Goal: Information Seeking & Learning: Check status

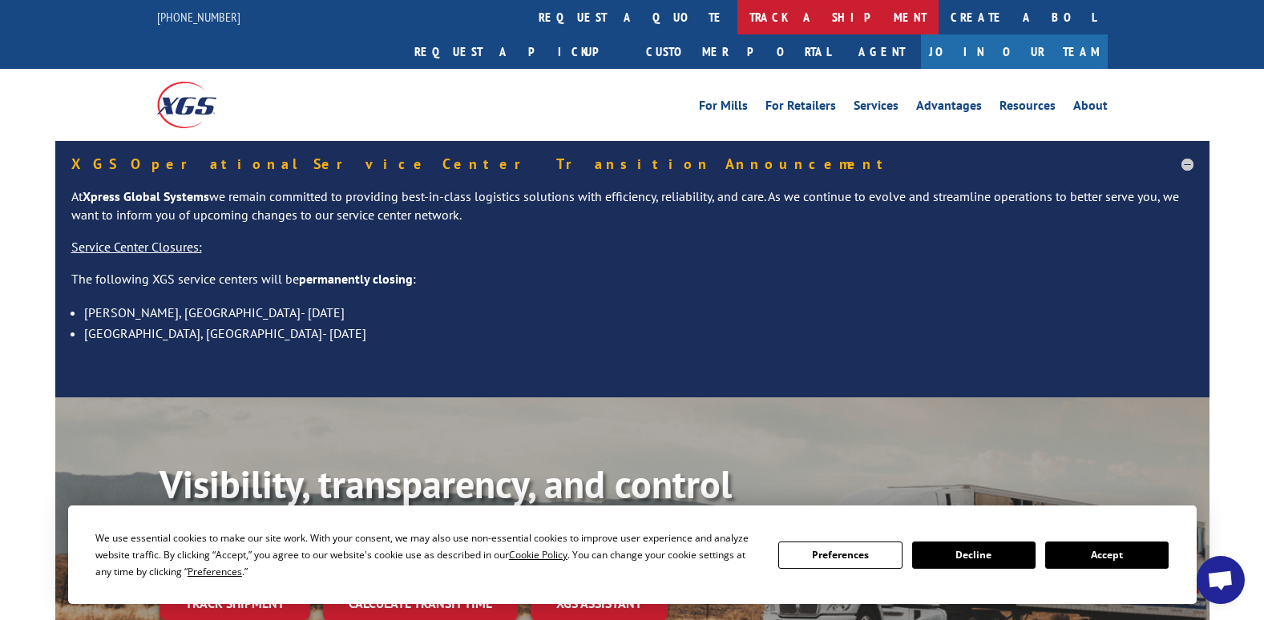
click at [737, 13] on link "track a shipment" at bounding box center [837, 17] width 201 height 34
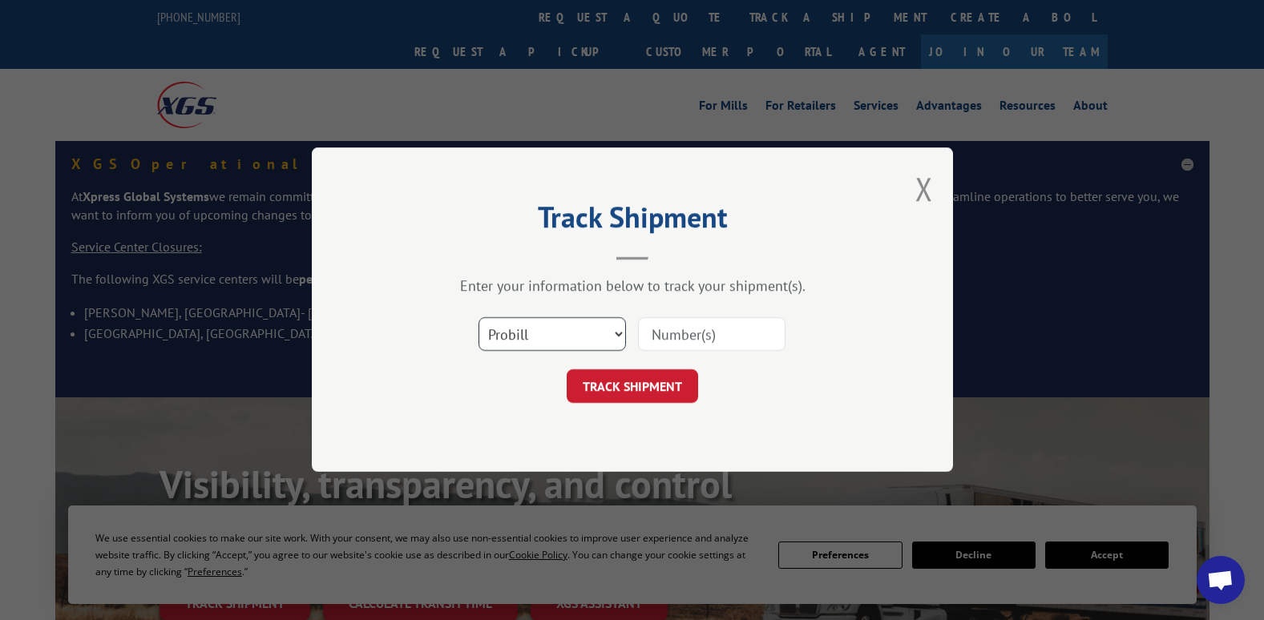
click at [617, 330] on select "Select category... Probill BOL PO" at bounding box center [551, 335] width 147 height 34
select select "bol"
click at [478, 318] on select "Select category... Probill BOL PO" at bounding box center [551, 335] width 147 height 34
click at [657, 334] on input at bounding box center [711, 335] width 147 height 34
type input "3368687"
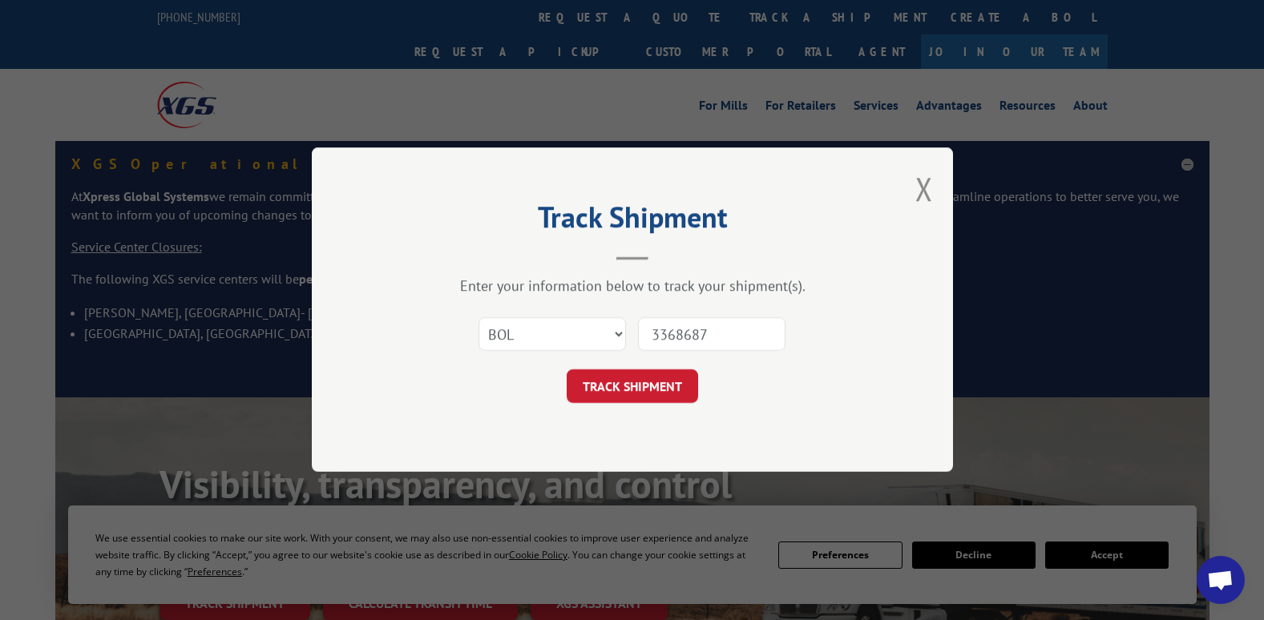
click button "TRACK SHIPMENT" at bounding box center [632, 387] width 131 height 34
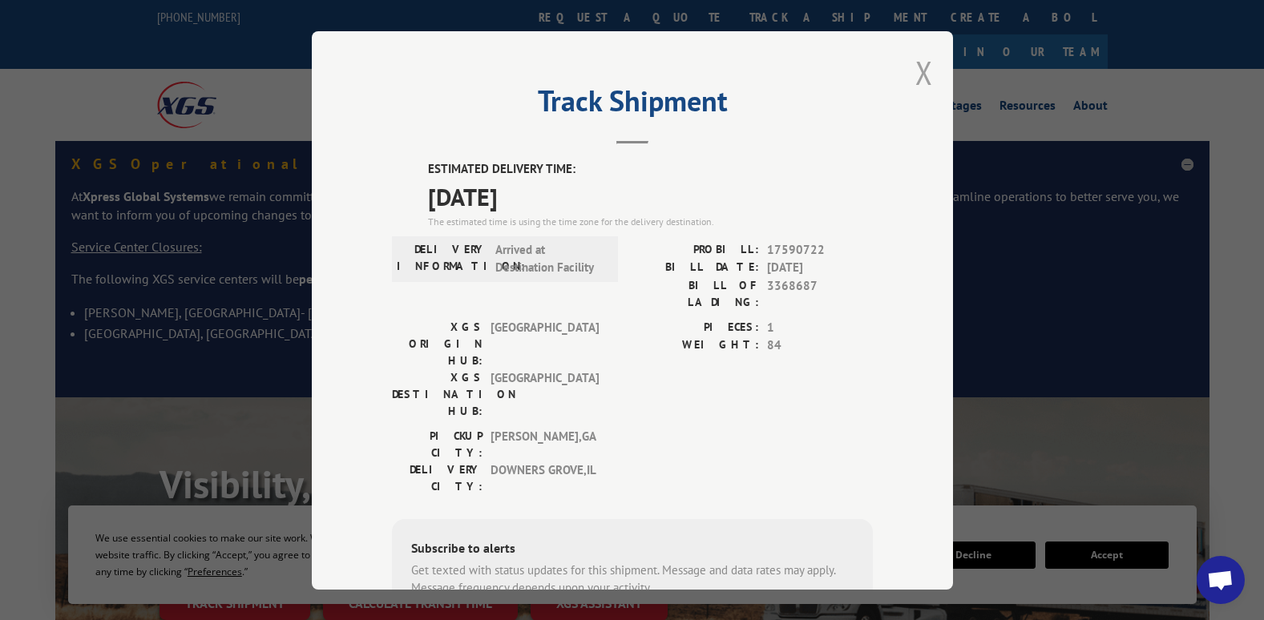
click at [915, 68] on button "Close modal" at bounding box center [924, 72] width 18 height 42
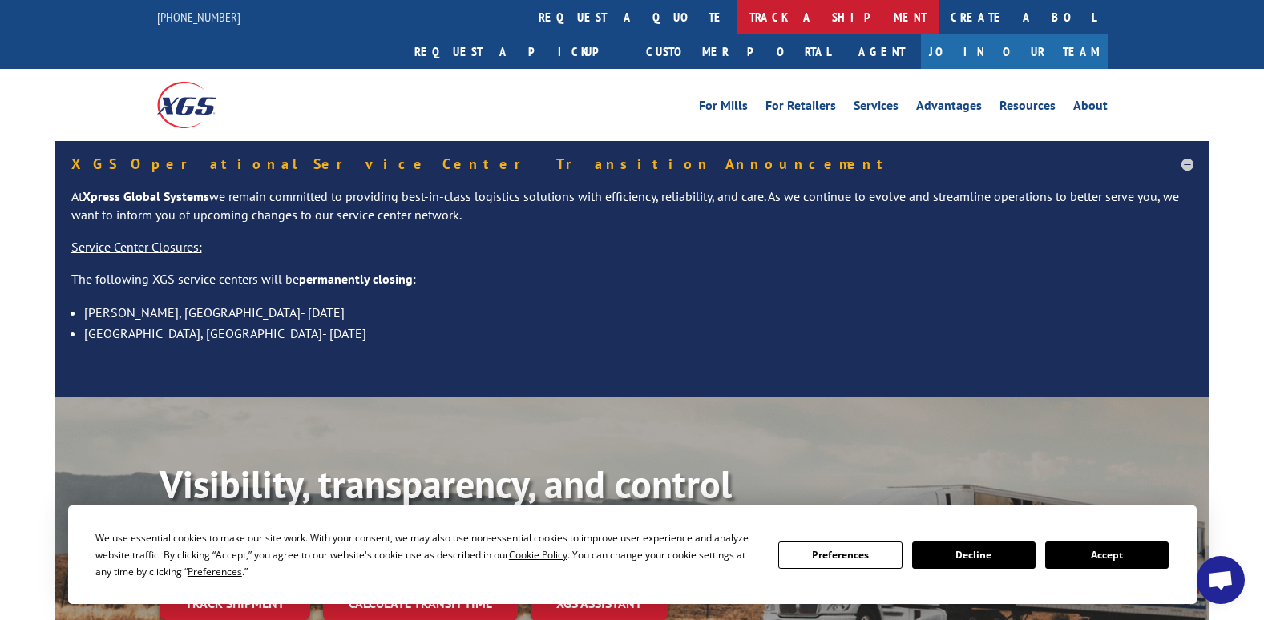
click at [737, 17] on link "track a shipment" at bounding box center [837, 17] width 201 height 34
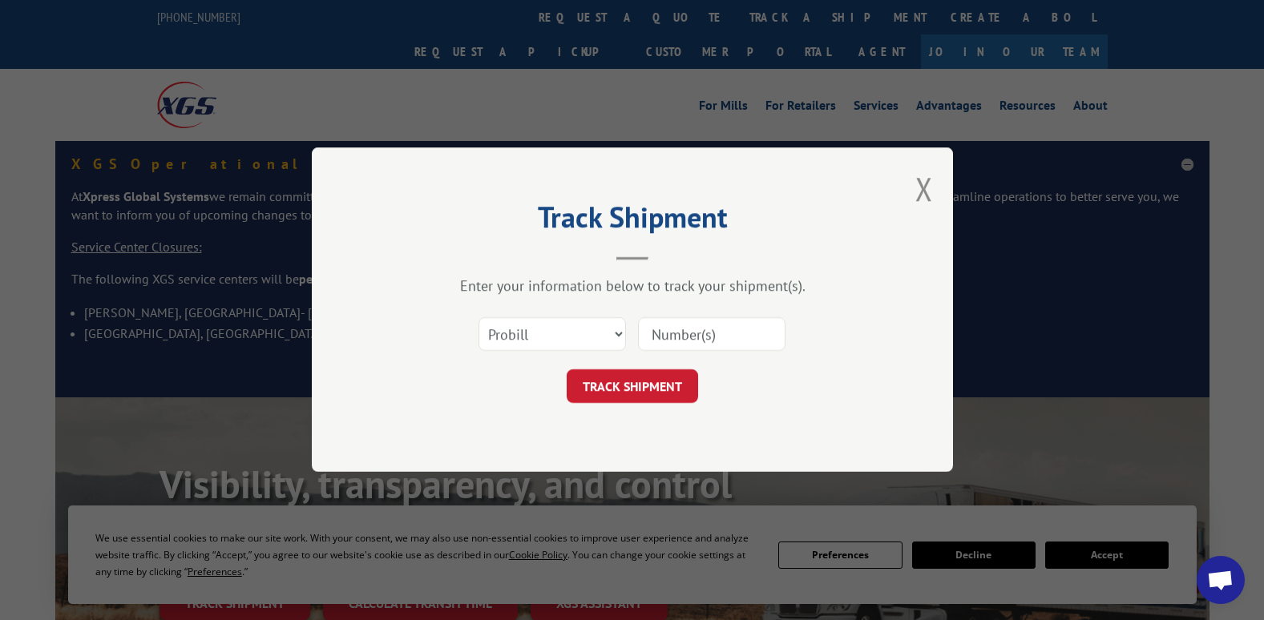
click at [678, 334] on input at bounding box center [711, 335] width 147 height 34
type input "17564729"
click button "TRACK SHIPMENT" at bounding box center [632, 387] width 131 height 34
